Goal: Information Seeking & Learning: Learn about a topic

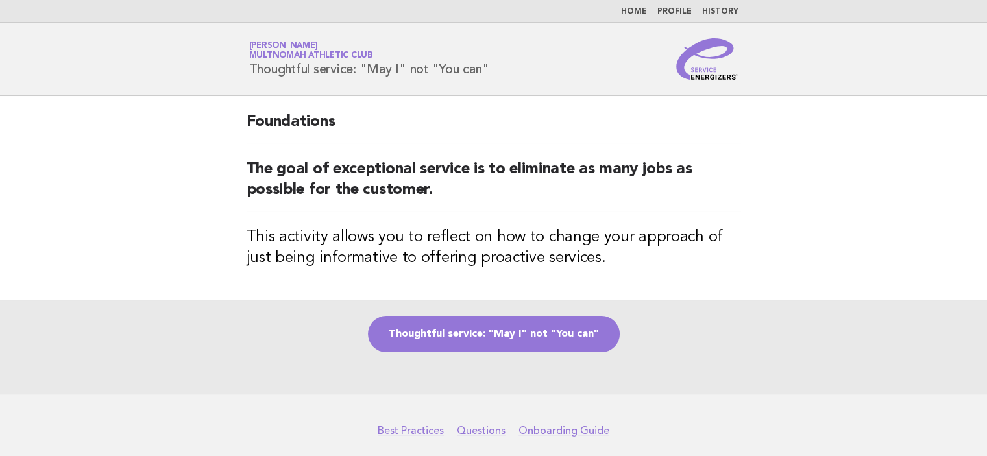
scroll to position [50, 0]
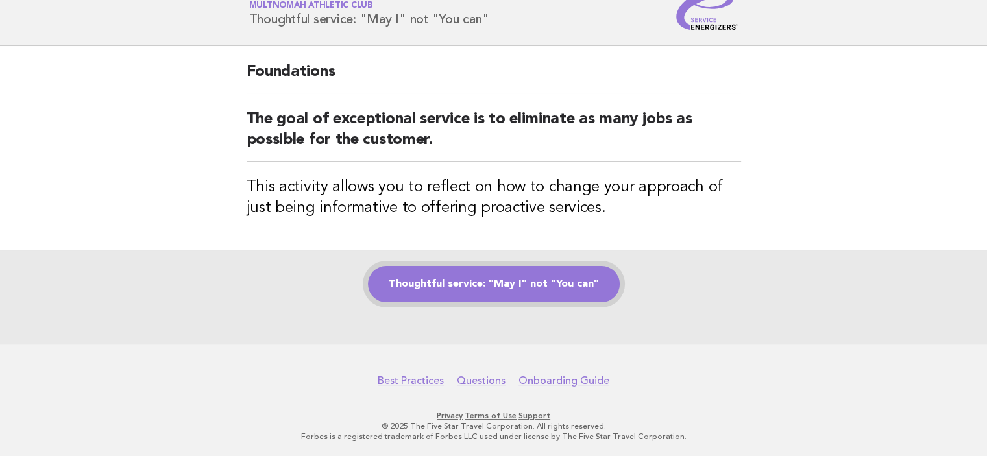
click at [585, 290] on link "Thoughtful service: "May I" not "You can"" at bounding box center [494, 284] width 252 height 36
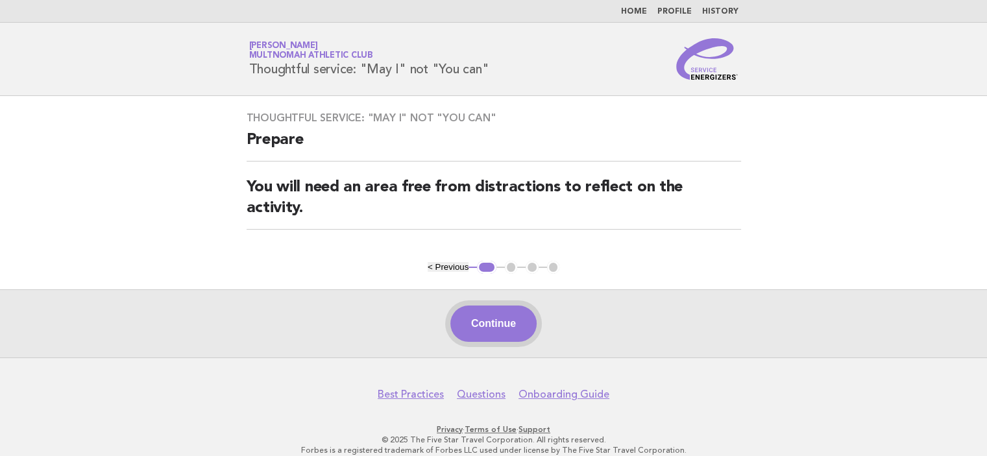
click at [517, 325] on button "Continue" at bounding box center [493, 324] width 86 height 36
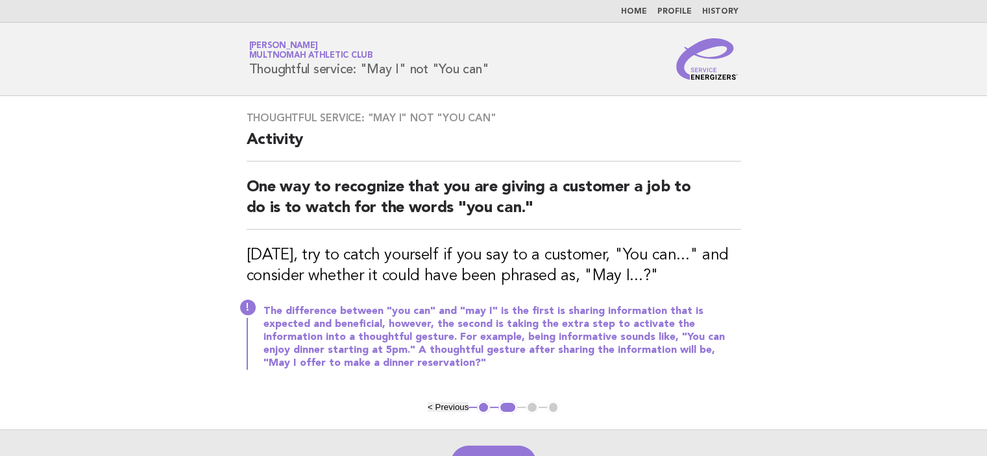
scroll to position [65, 0]
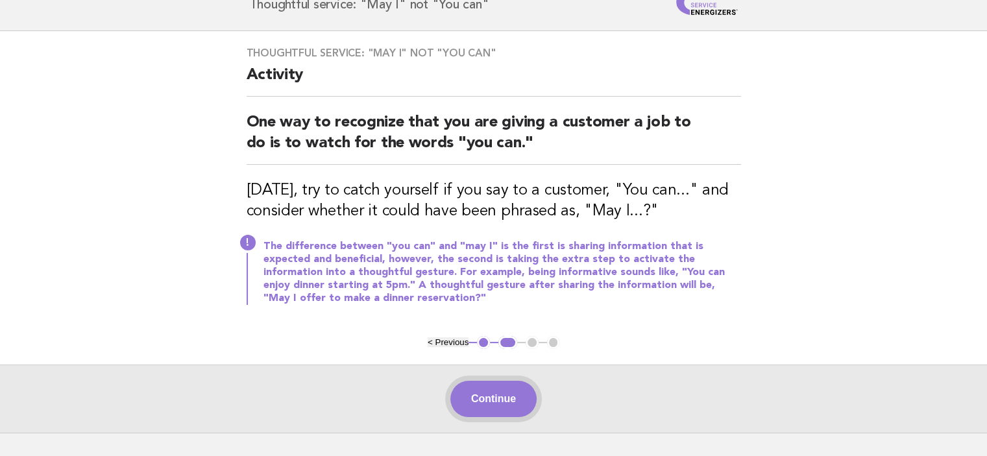
click at [506, 399] on button "Continue" at bounding box center [493, 399] width 86 height 36
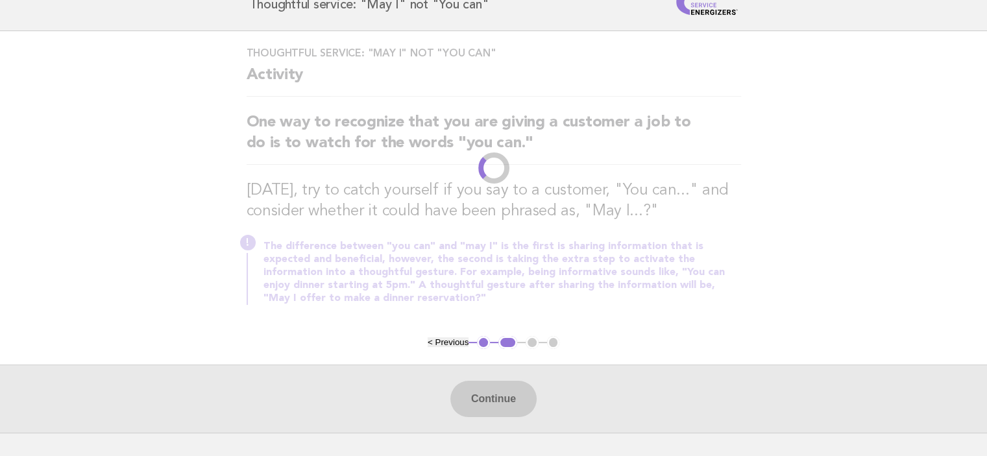
scroll to position [0, 0]
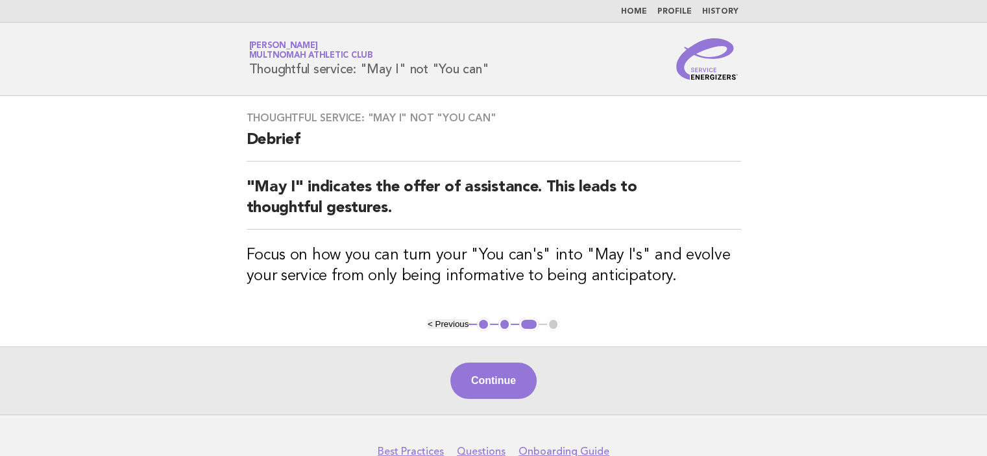
click at [641, 10] on link "Home" at bounding box center [634, 12] width 26 height 8
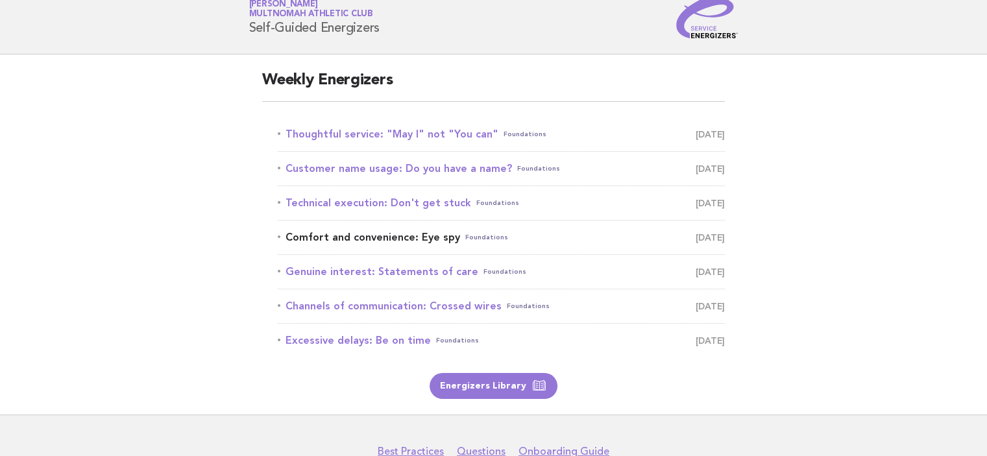
scroll to position [65, 0]
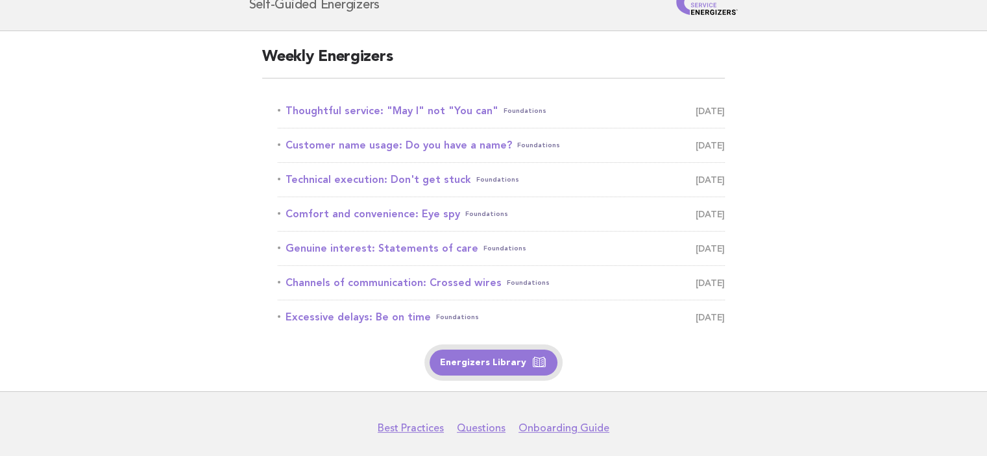
click at [489, 362] on link "Energizers Library" at bounding box center [494, 363] width 128 height 26
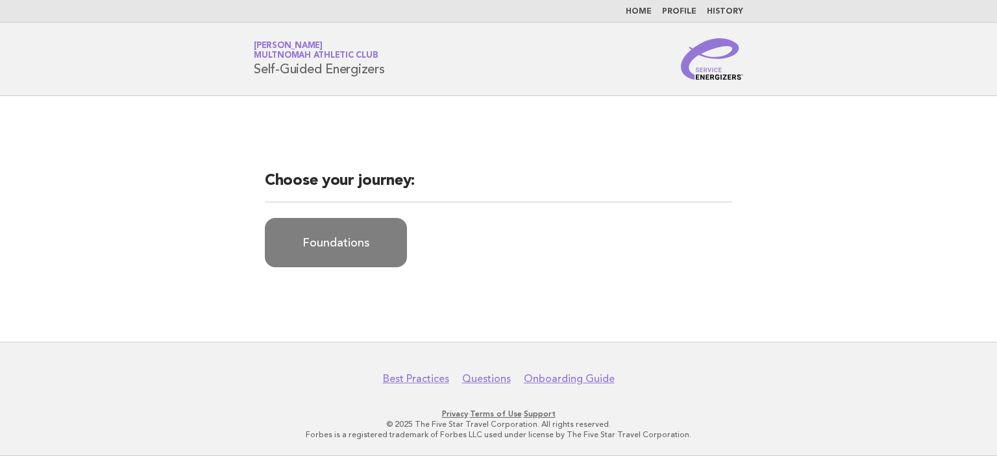
click at [340, 248] on link "Foundations" at bounding box center [336, 242] width 142 height 49
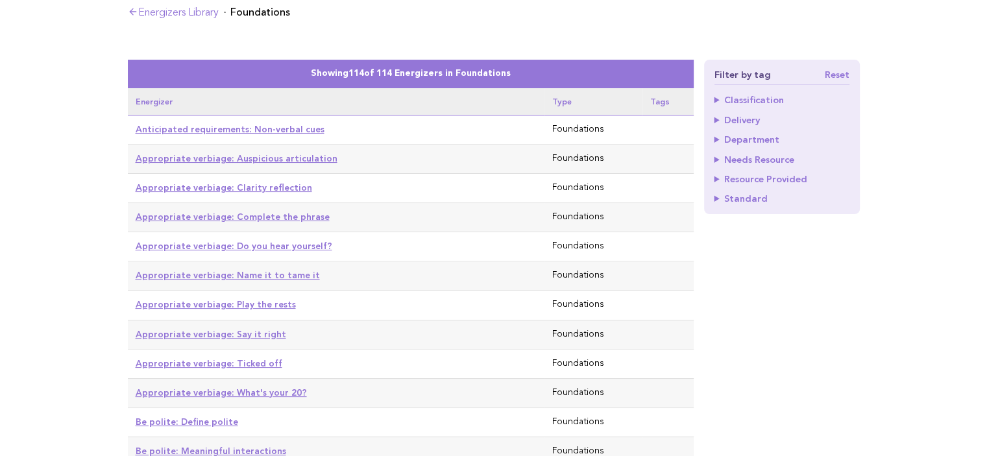
scroll to position [195, 0]
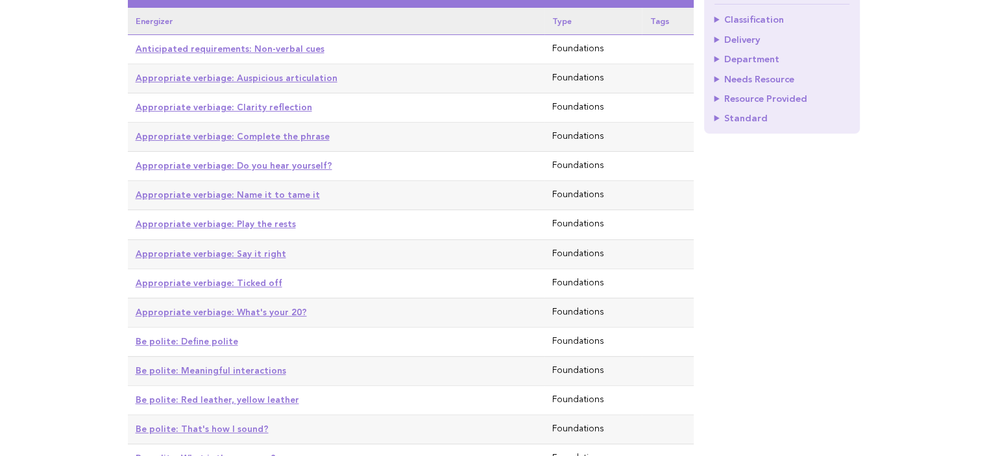
click at [263, 278] on link "Appropriate verbiage: Ticked off" at bounding box center [209, 283] width 147 height 10
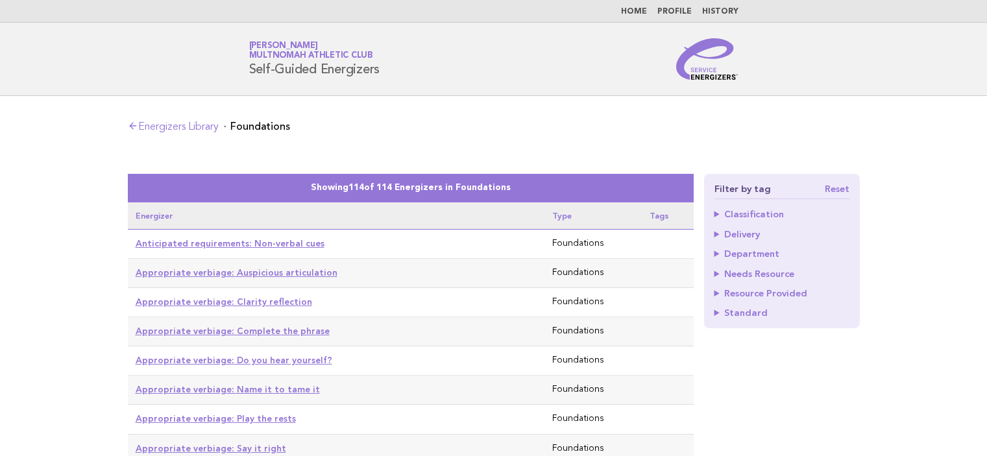
scroll to position [195, 0]
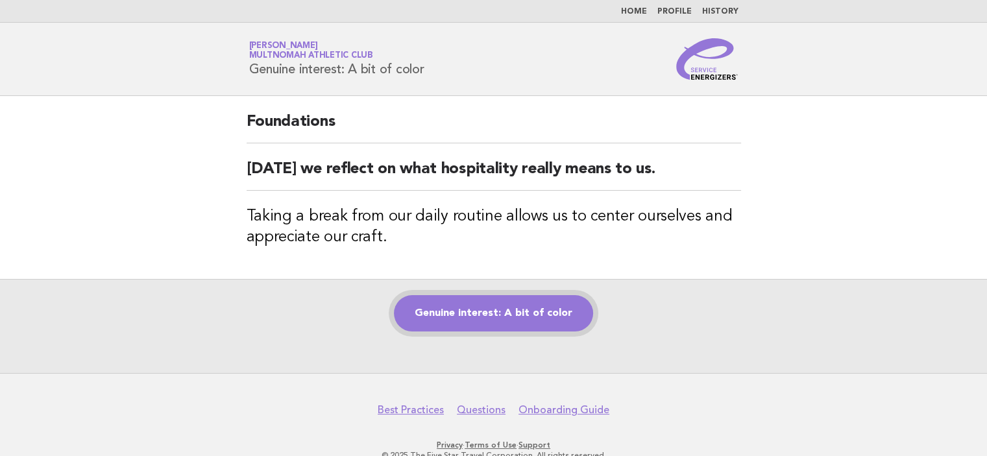
click at [491, 304] on link "Genuine interest: A bit of color" at bounding box center [493, 313] width 199 height 36
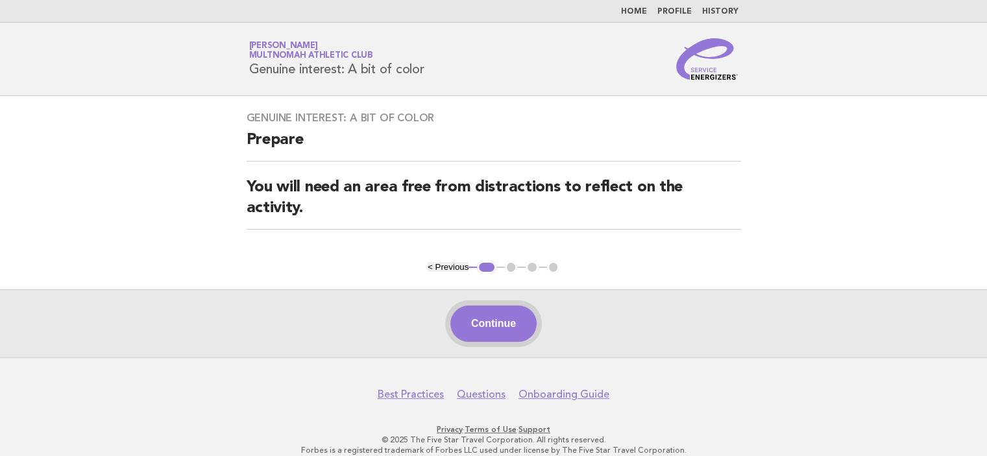
click at [482, 323] on button "Continue" at bounding box center [493, 324] width 86 height 36
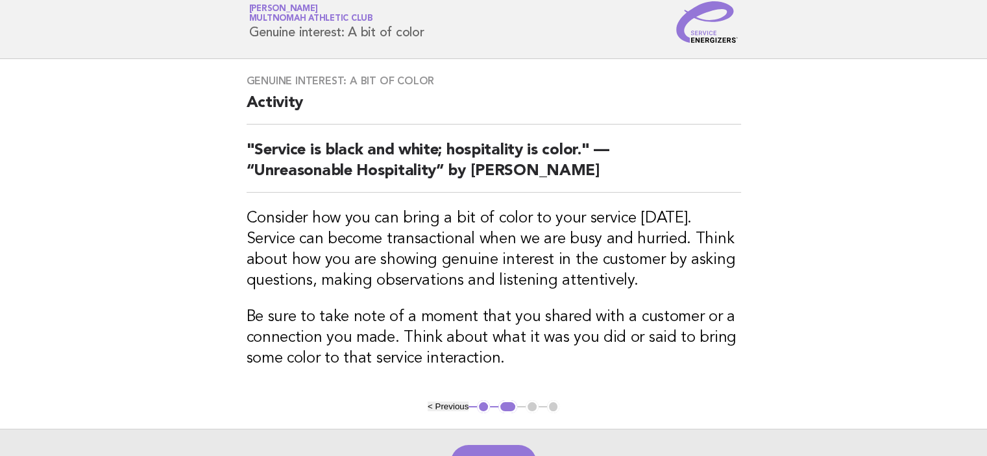
scroll to position [65, 0]
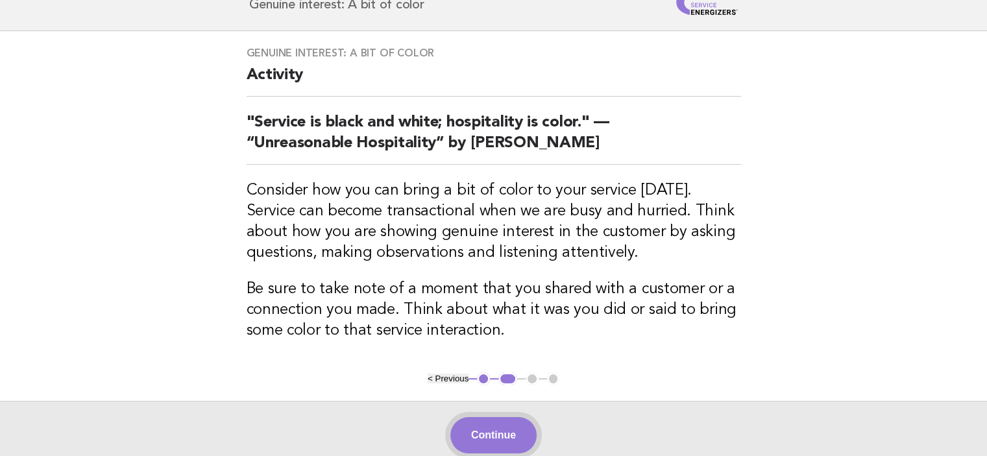
click at [504, 441] on button "Continue" at bounding box center [493, 435] width 86 height 36
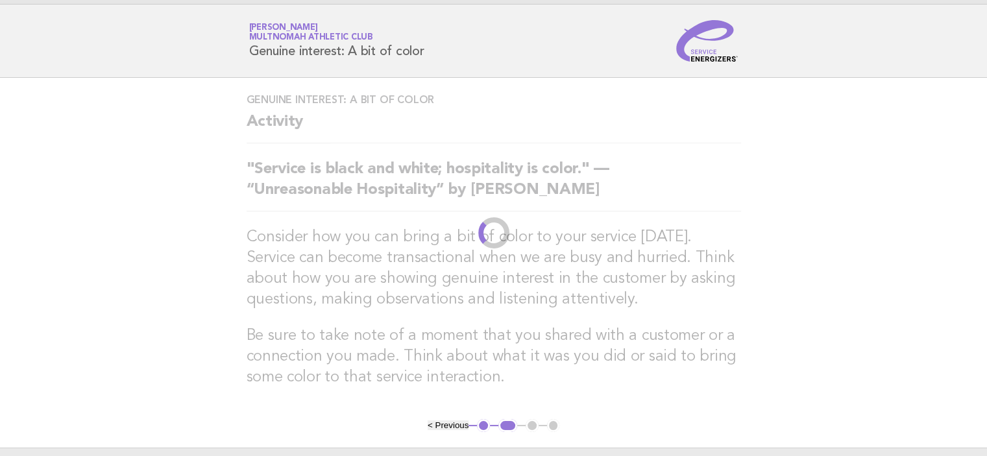
scroll to position [0, 0]
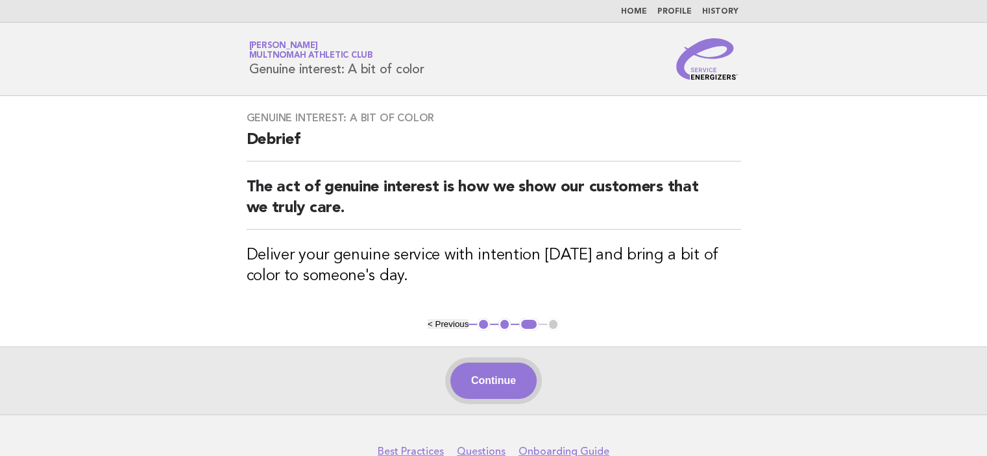
click at [501, 389] on button "Continue" at bounding box center [493, 381] width 86 height 36
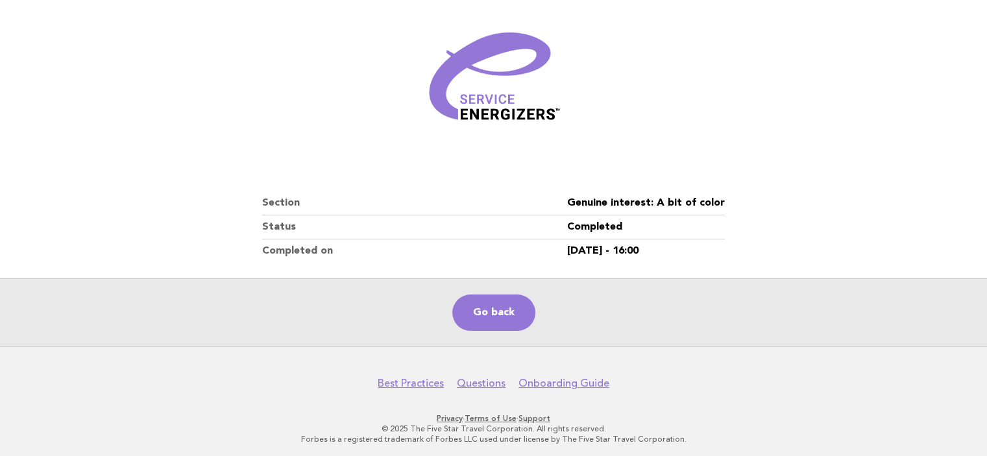
scroll to position [157, 0]
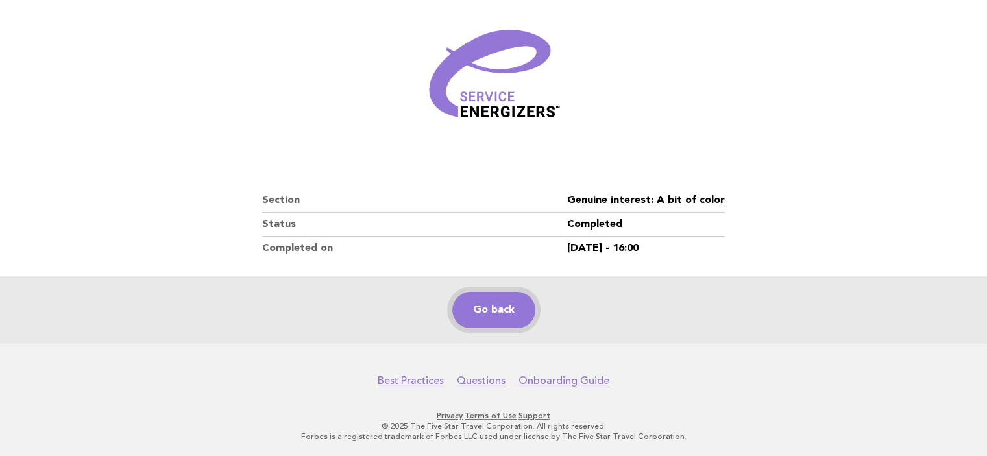
click at [474, 310] on link "Go back" at bounding box center [493, 310] width 83 height 36
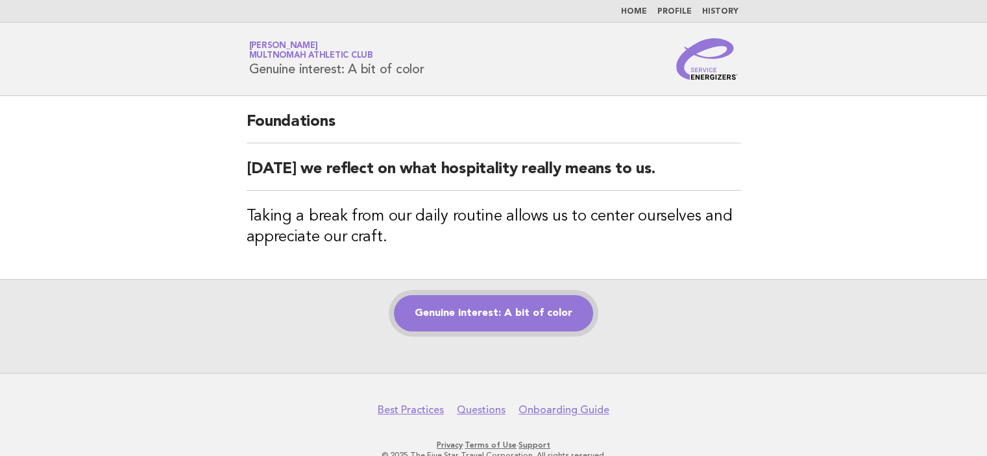
click at [449, 316] on link "Genuine interest: A bit of color" at bounding box center [493, 313] width 199 height 36
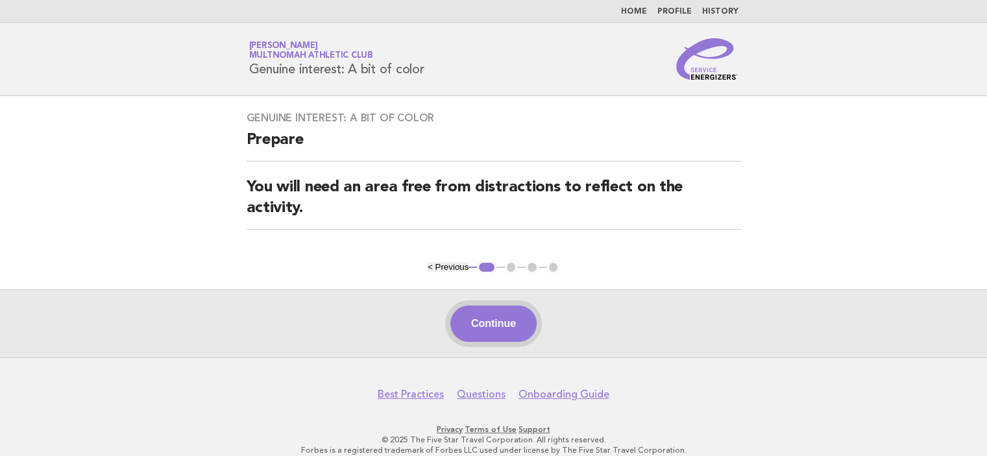
click at [515, 319] on button "Continue" at bounding box center [493, 324] width 86 height 36
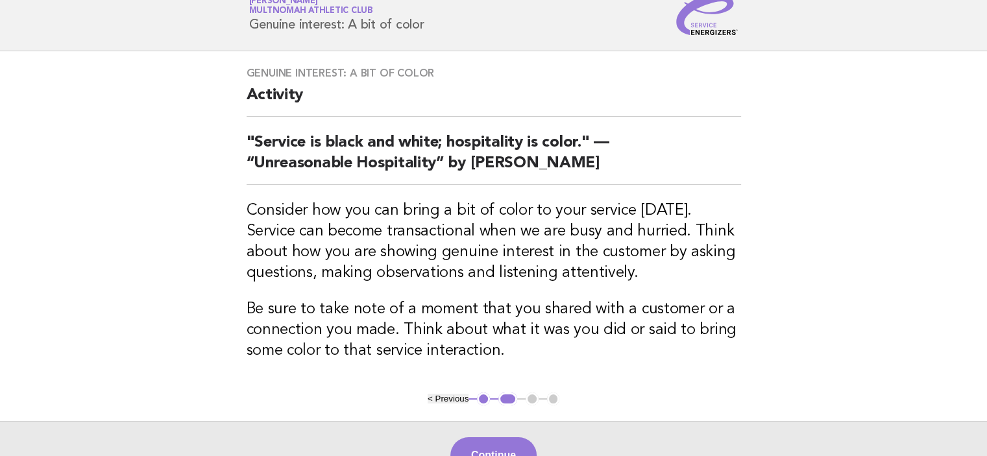
scroll to position [65, 0]
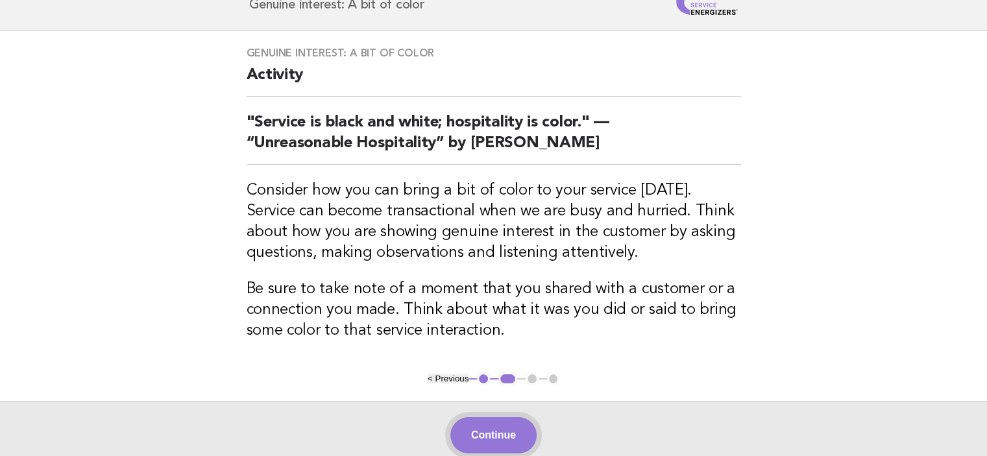
click at [523, 436] on button "Continue" at bounding box center [493, 435] width 86 height 36
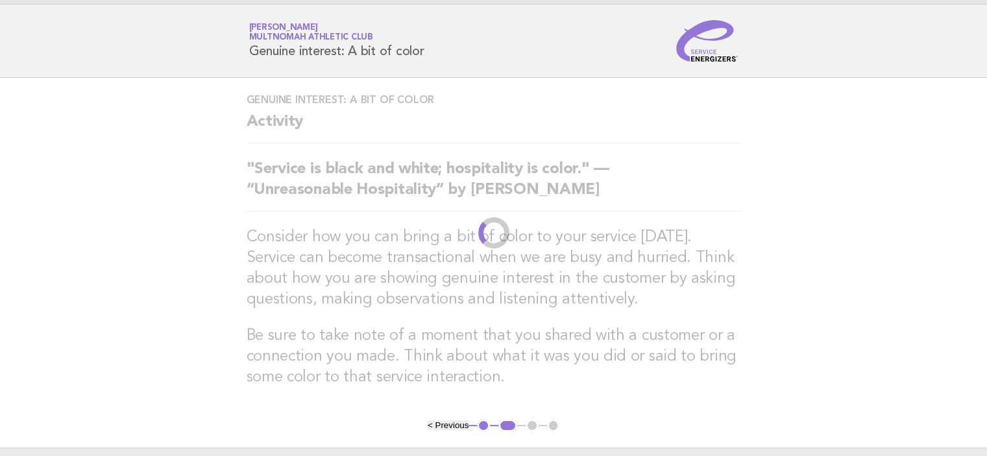
scroll to position [0, 0]
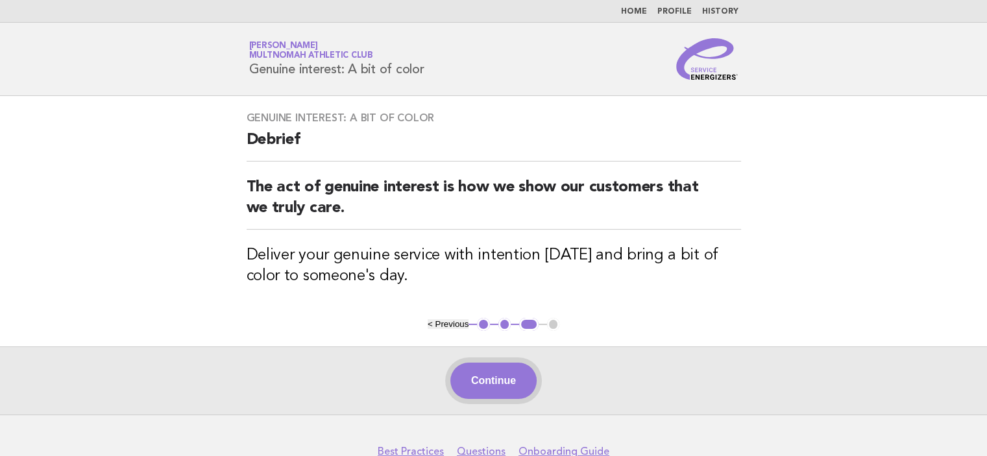
click at [480, 365] on button "Continue" at bounding box center [493, 381] width 86 height 36
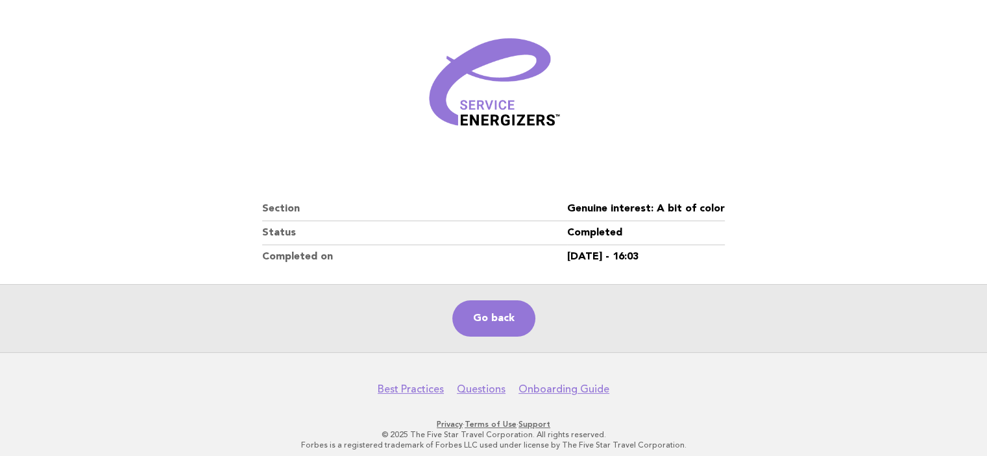
scroll to position [157, 0]
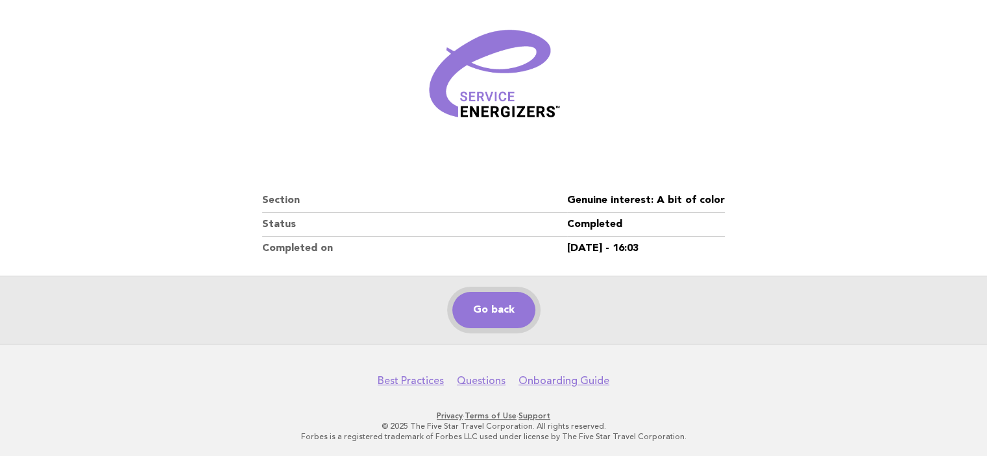
click at [510, 315] on link "Go back" at bounding box center [493, 310] width 83 height 36
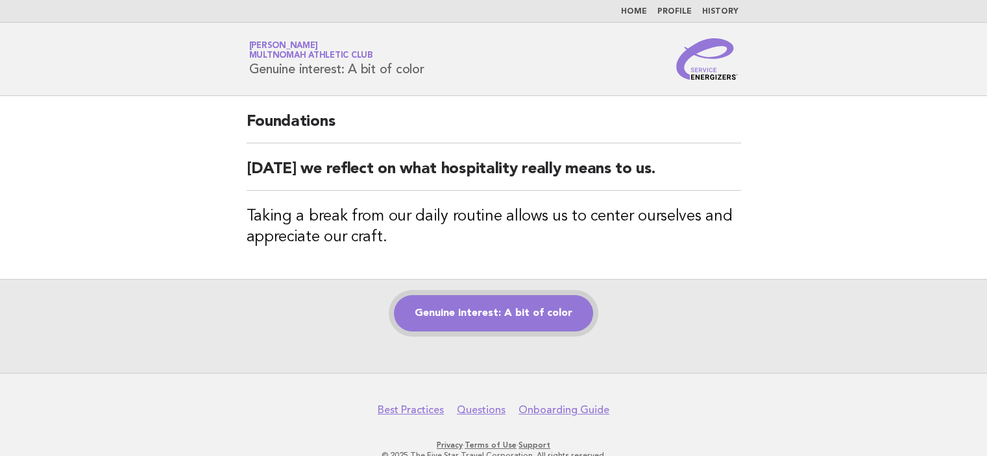
click at [490, 311] on link "Genuine interest: A bit of color" at bounding box center [493, 313] width 199 height 36
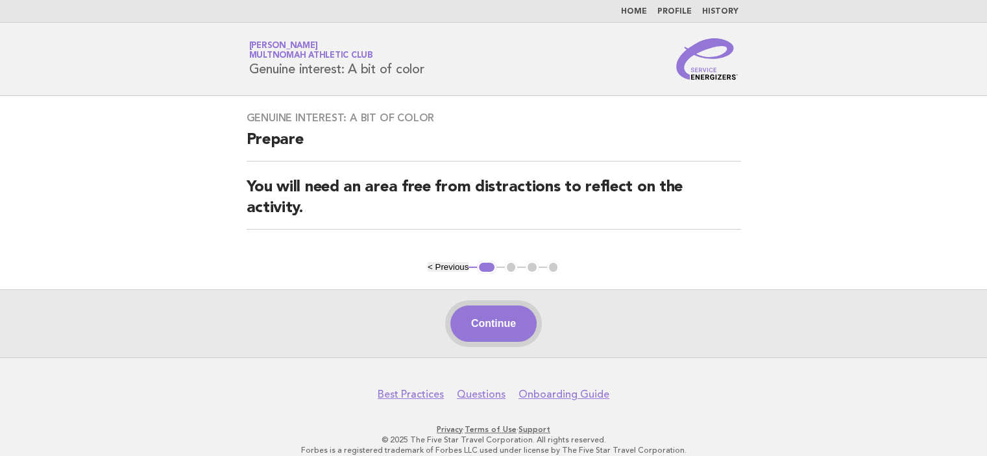
click at [496, 314] on button "Continue" at bounding box center [493, 324] width 86 height 36
